Goal: Information Seeking & Learning: Find a specific page/section

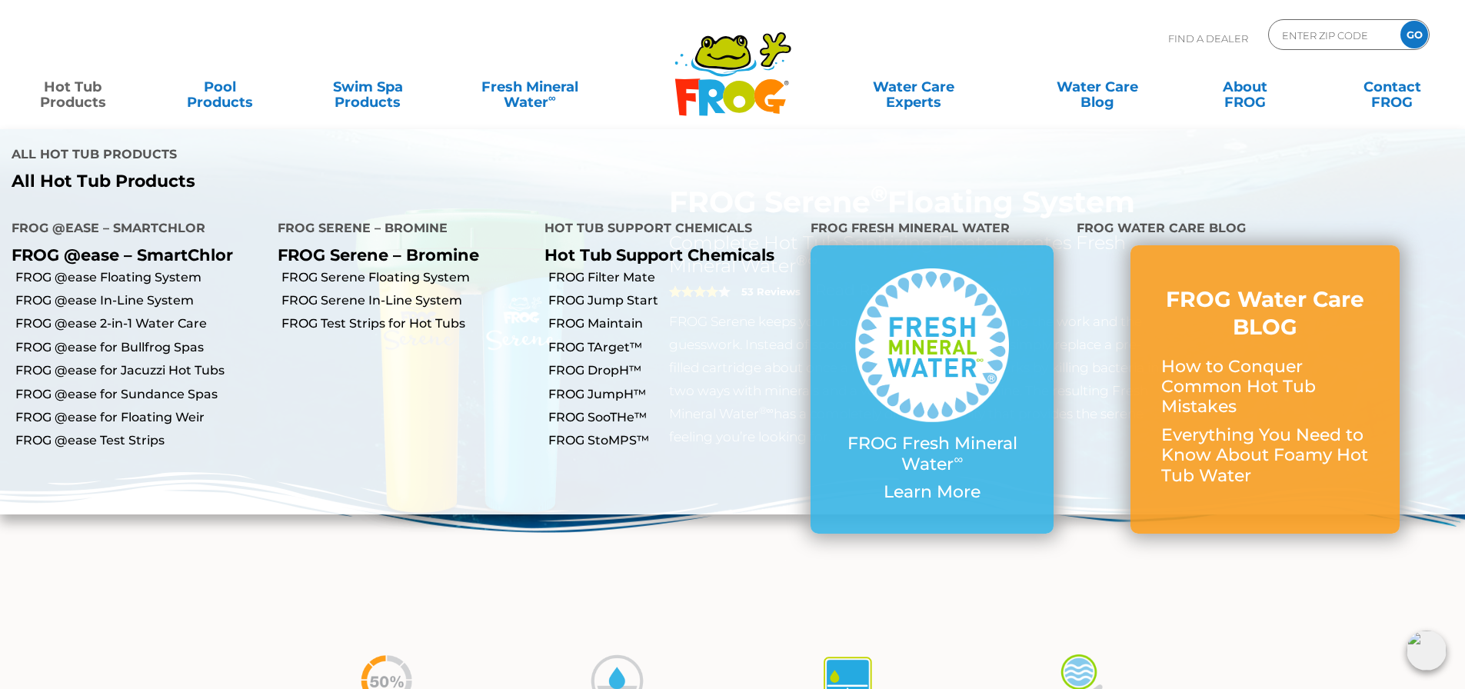
click at [75, 82] on link "Hot Tub Products" at bounding box center [72, 87] width 115 height 31
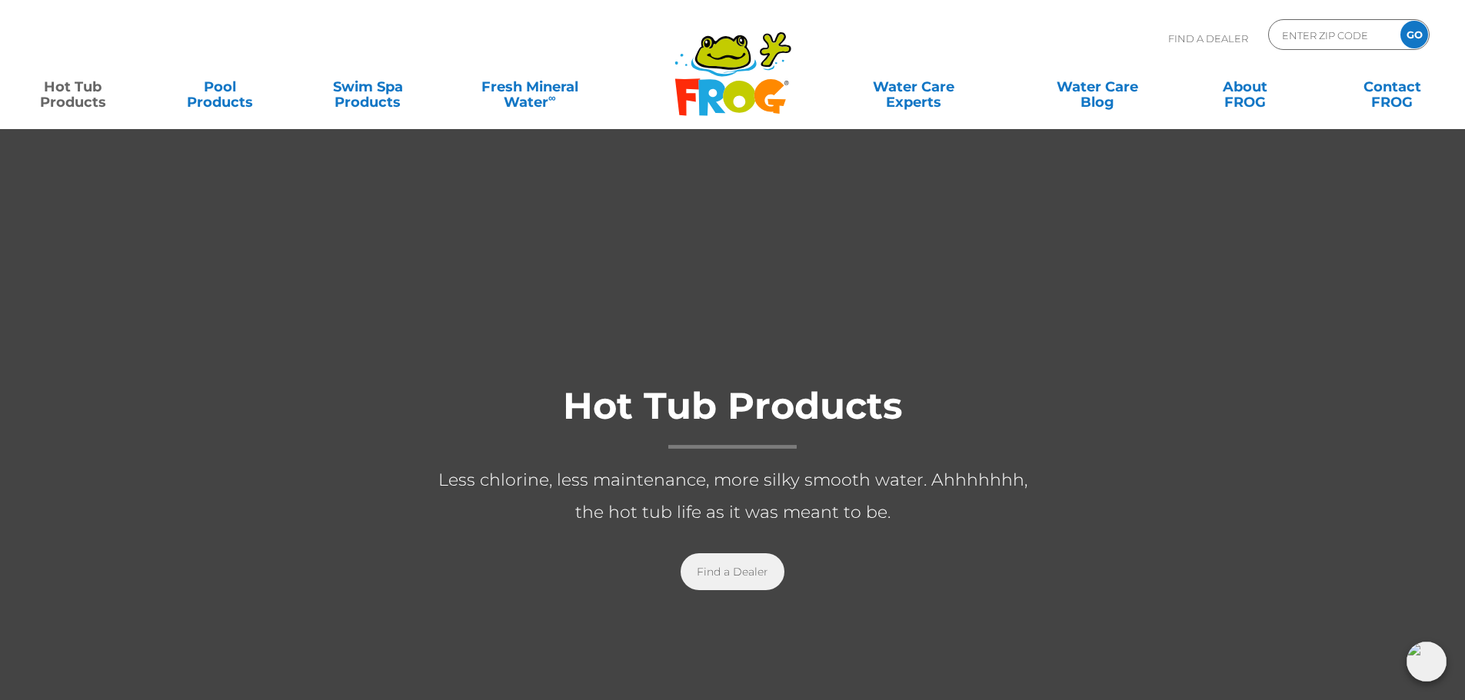
click at [737, 571] on link "Find a Dealer" at bounding box center [733, 572] width 104 height 37
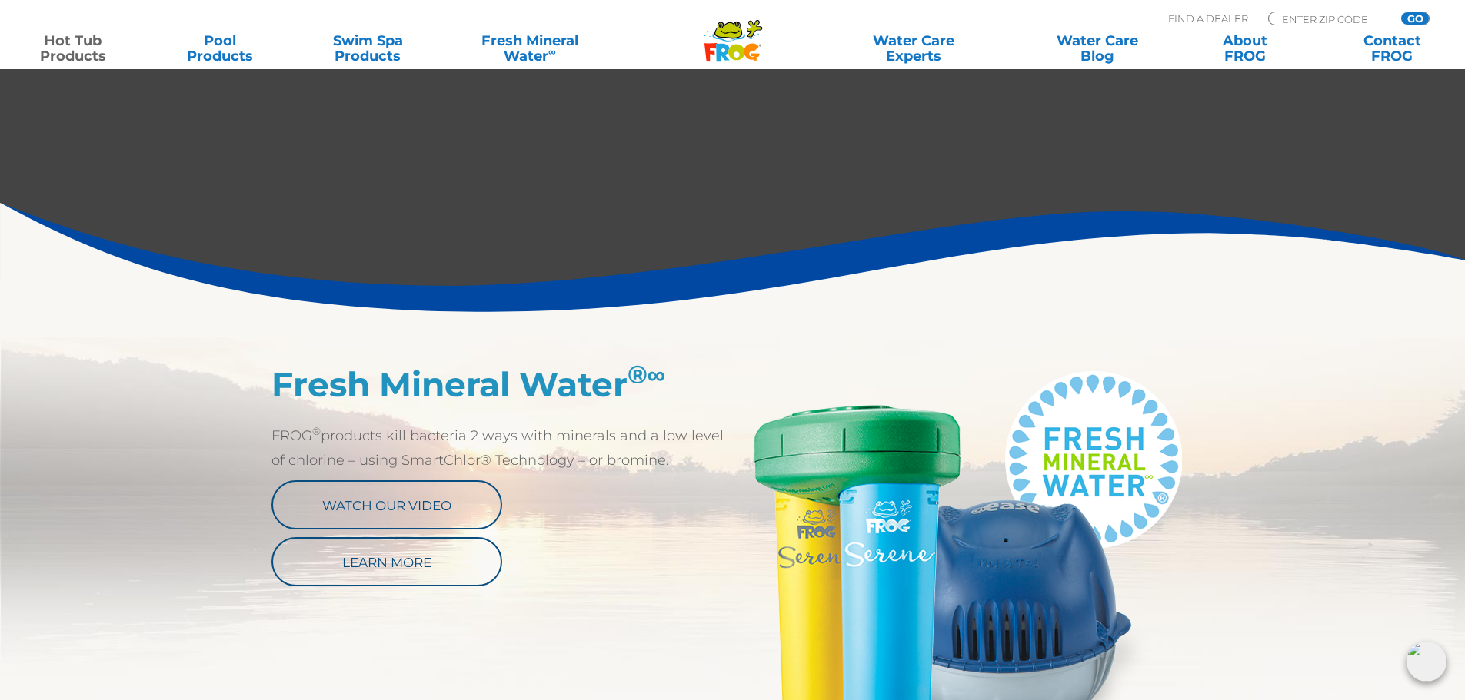
scroll to position [538, 0]
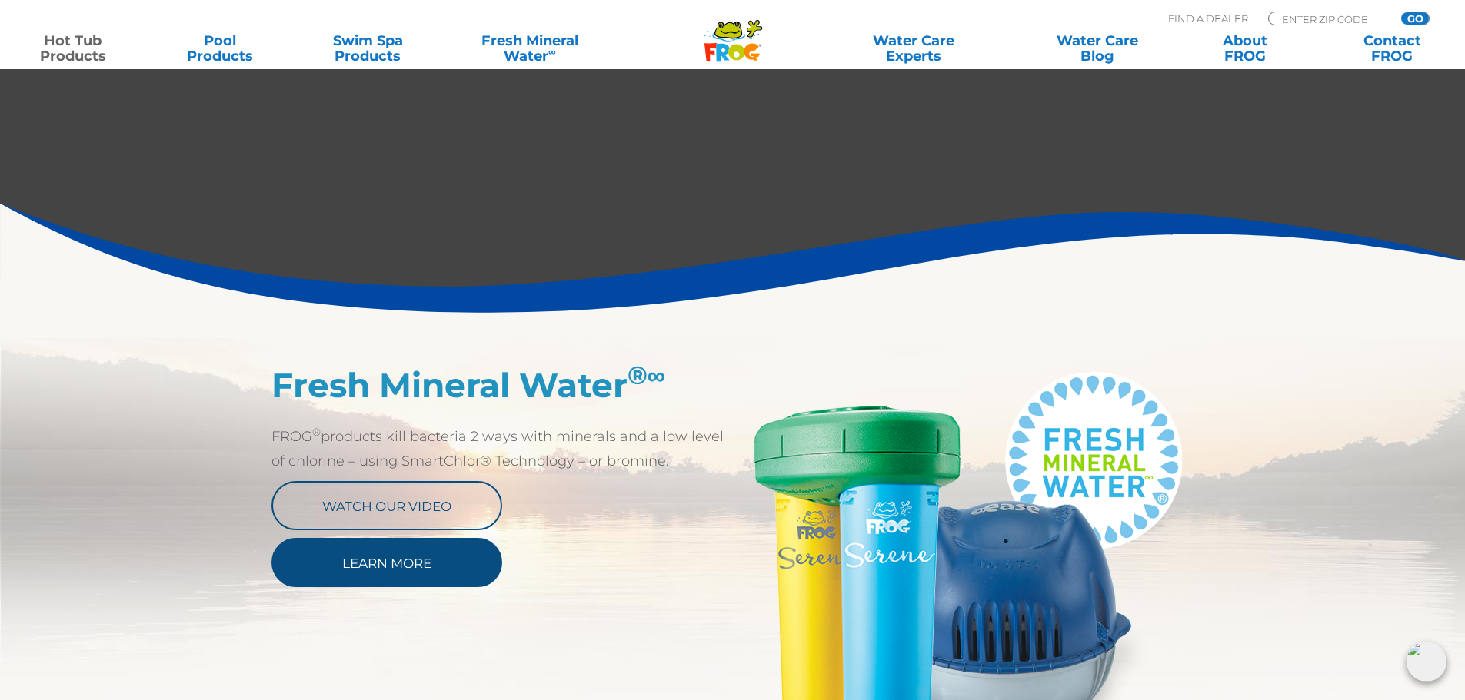
click at [378, 571] on link "Learn More" at bounding box center [386, 562] width 231 height 49
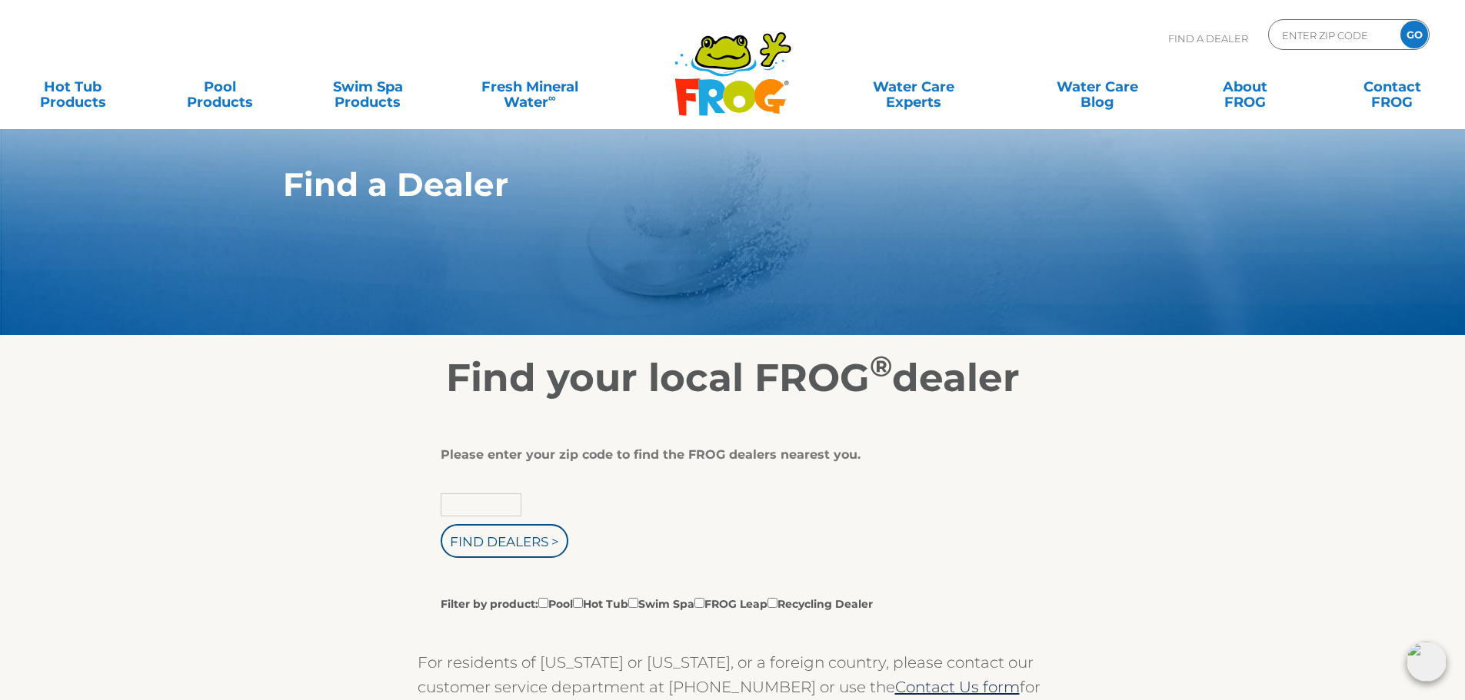
click at [472, 501] on input "text" at bounding box center [481, 505] width 81 height 23
type input "Zip Code"
type input "21042"
click at [520, 540] on input "Find Dealers >" at bounding box center [505, 541] width 128 height 34
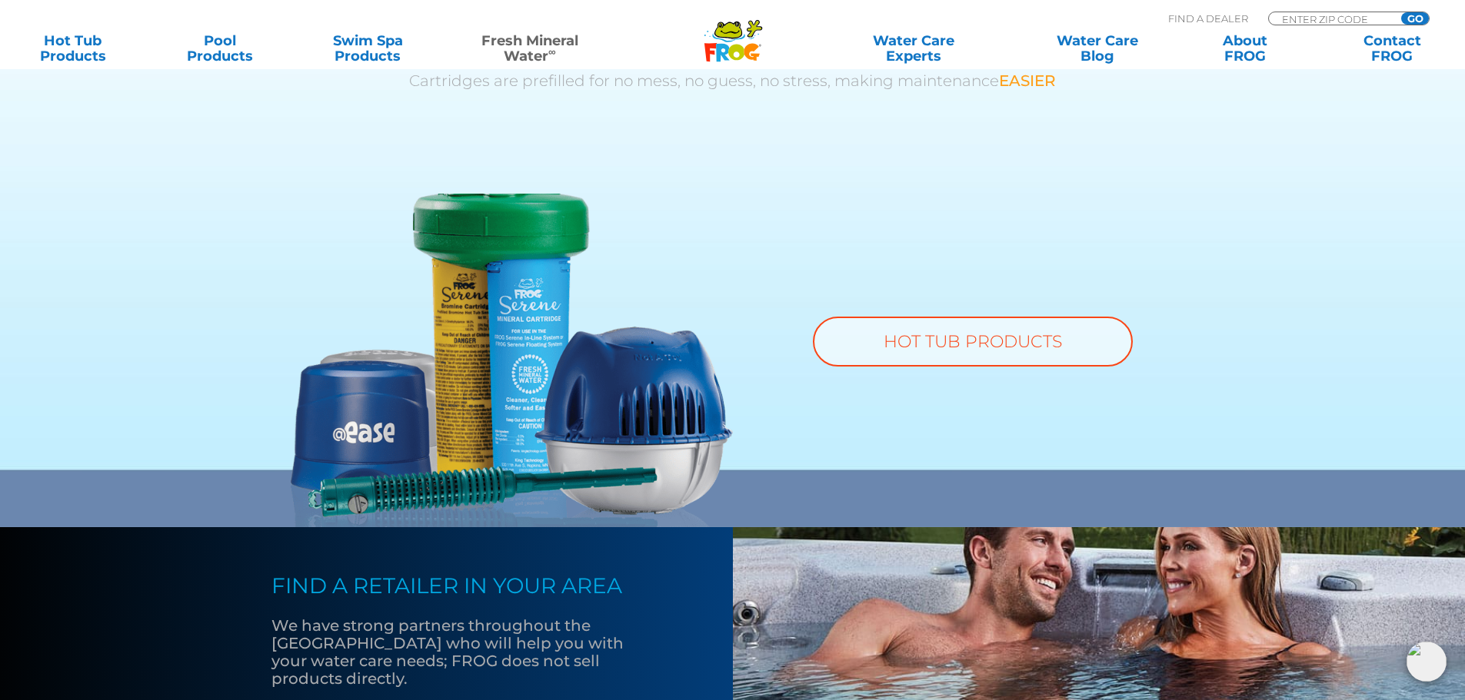
scroll to position [1077, 0]
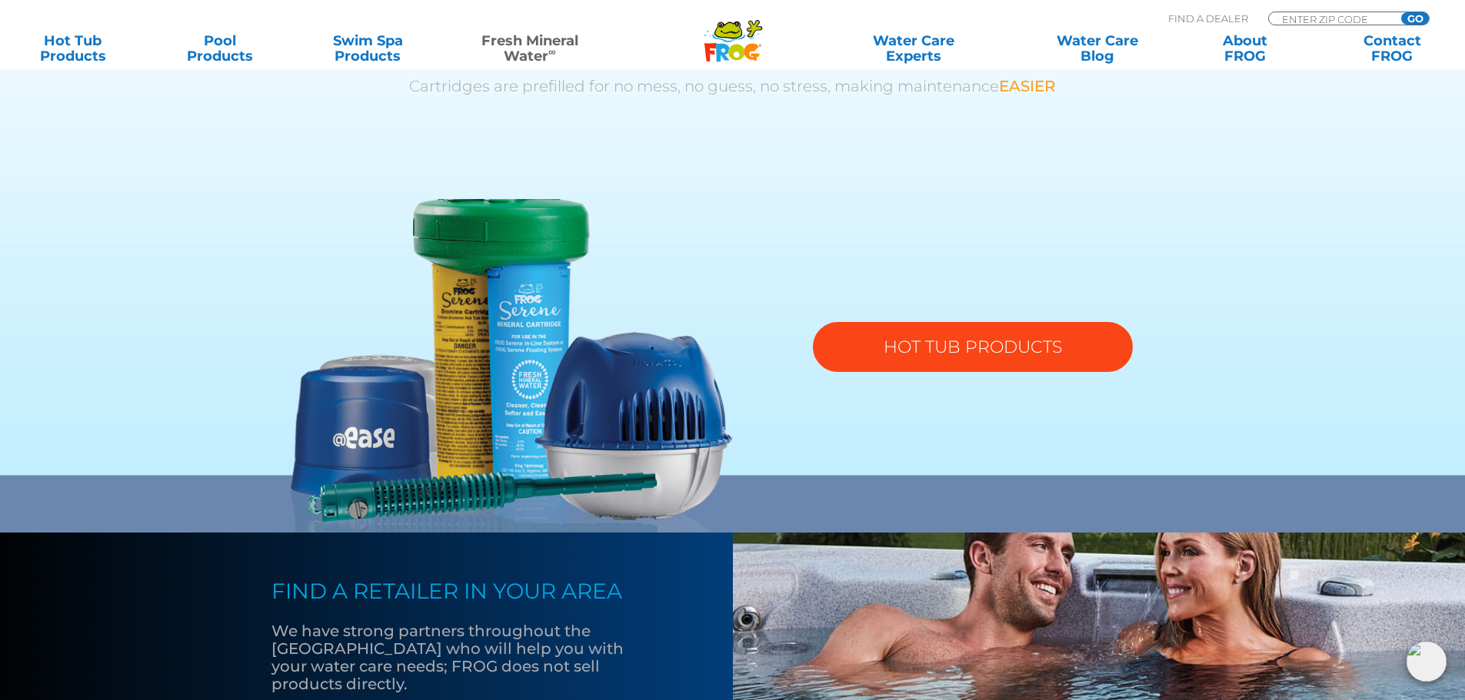
click at [975, 341] on link "HOT TUB PRODUCTS" at bounding box center [973, 347] width 320 height 50
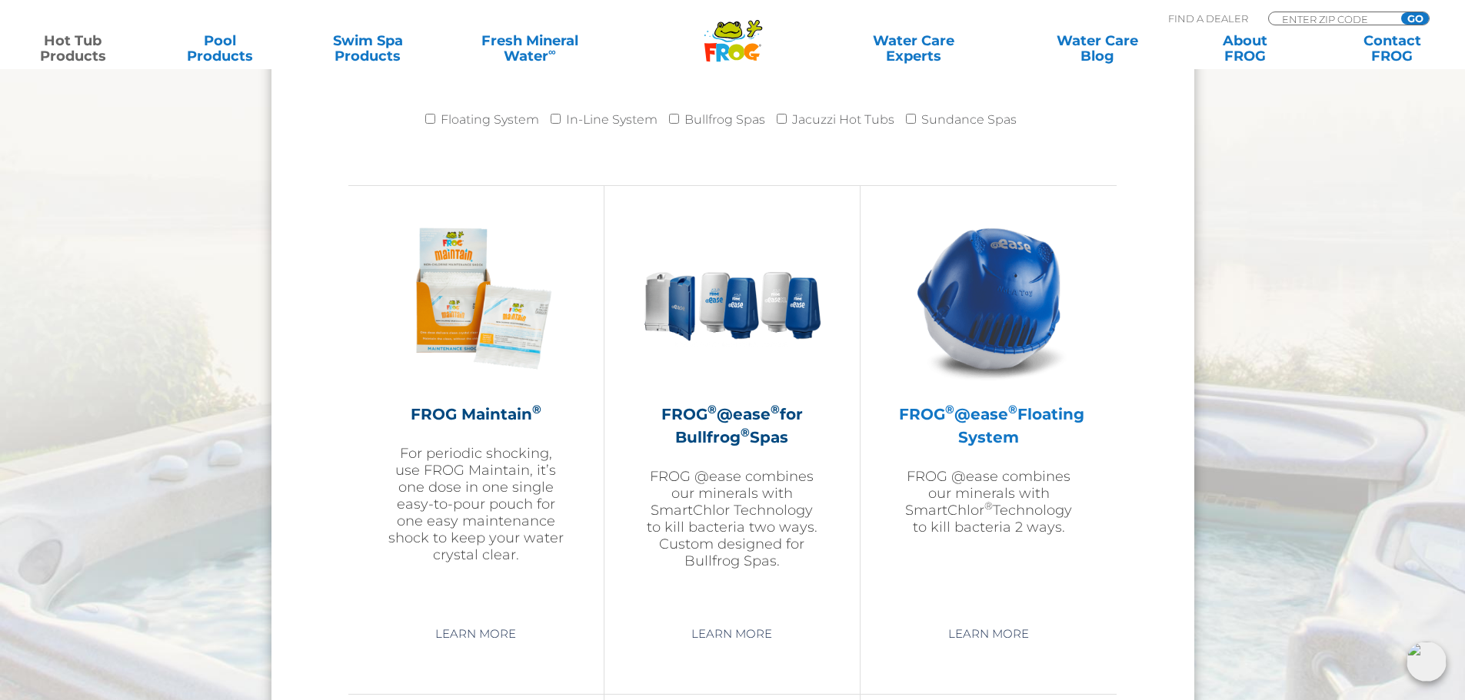
scroll to position [1692, 0]
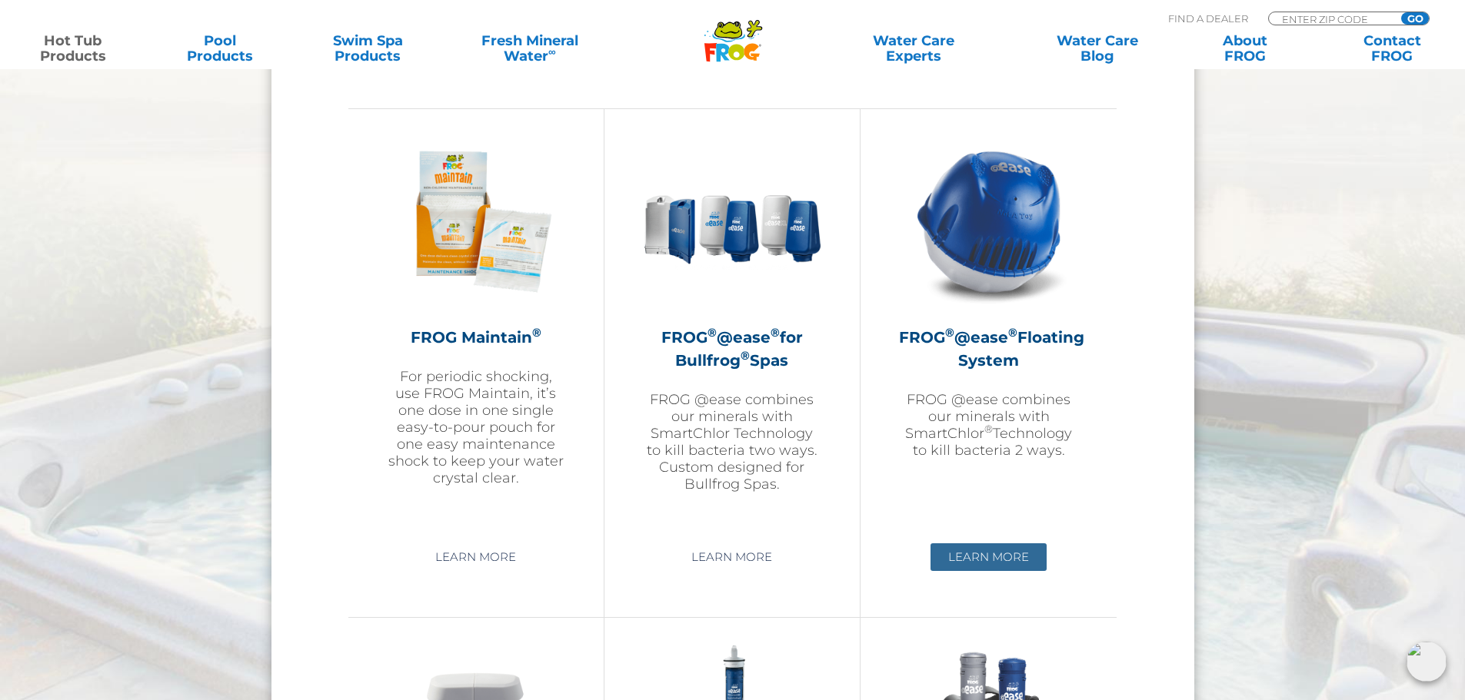
click at [1005, 551] on link "Learn More" at bounding box center [988, 558] width 116 height 28
